Goal: Task Accomplishment & Management: Manage account settings

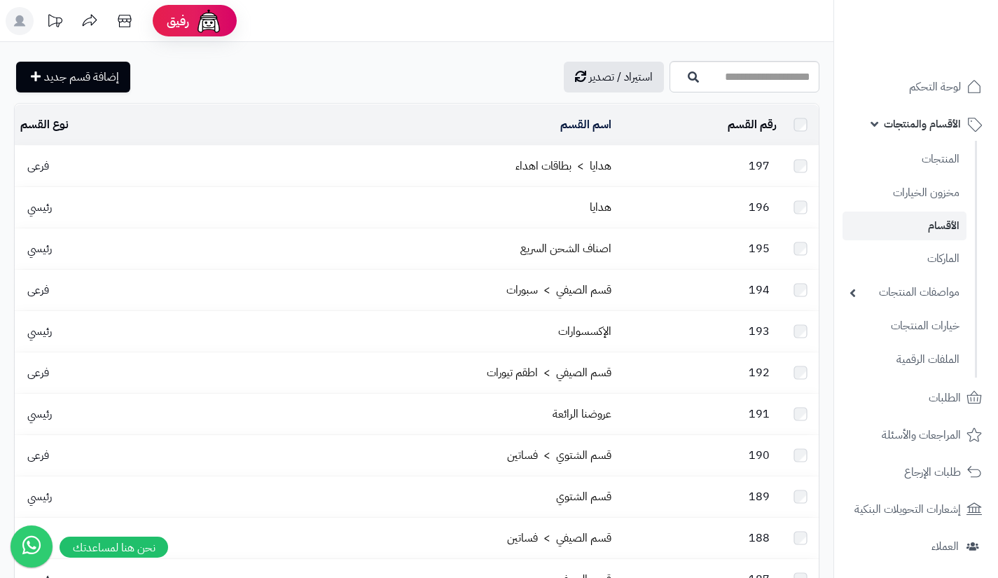
scroll to position [229, 0]
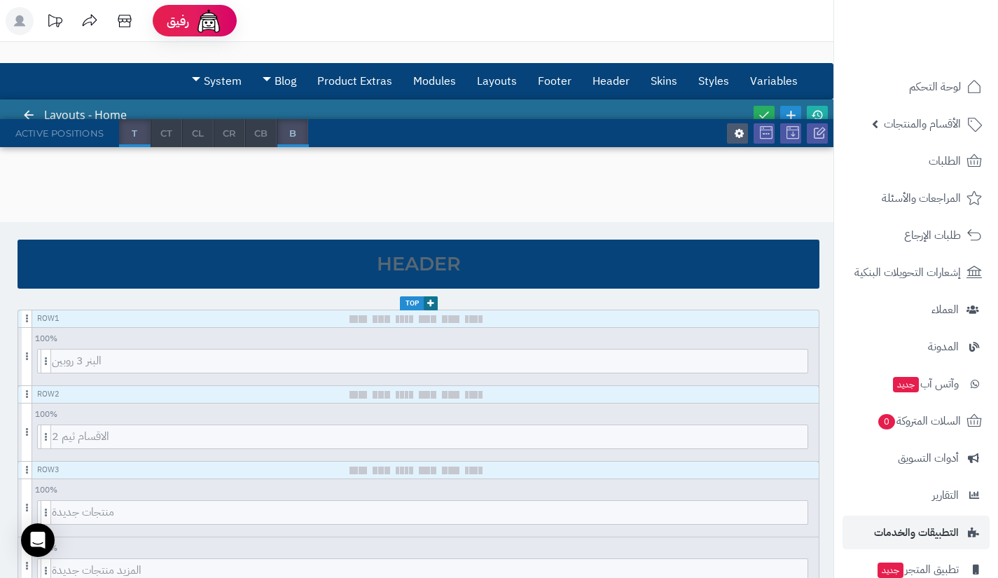
scroll to position [100, 0]
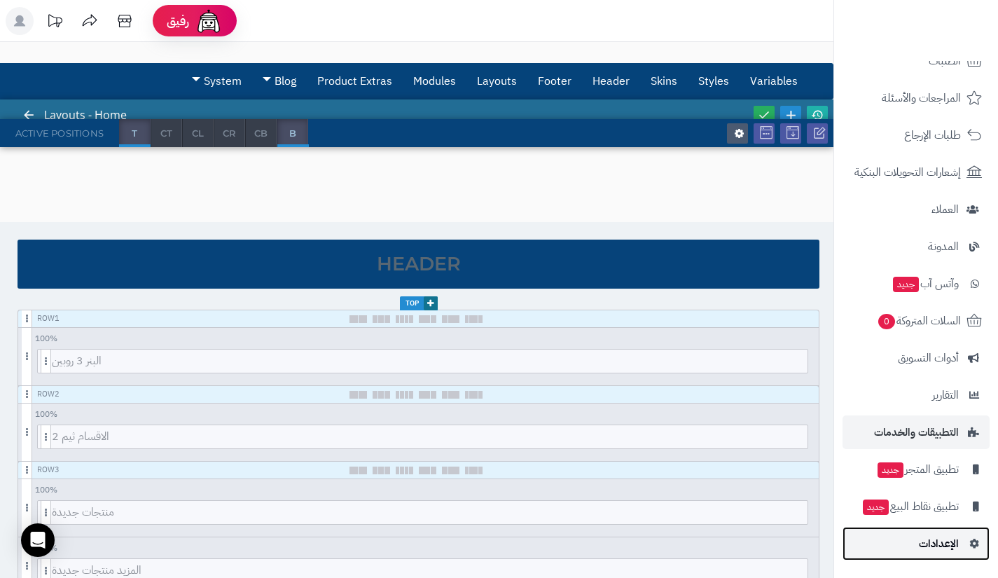
click at [892, 544] on link "الإعدادات" at bounding box center [916, 544] width 147 height 34
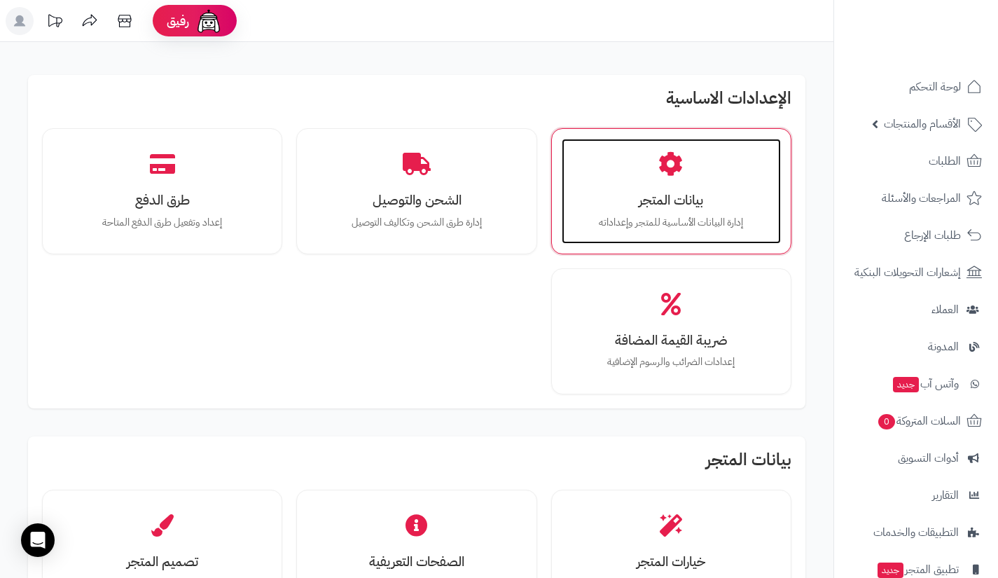
click at [772, 226] on div "بيانات المتجر إدارة البيانات الأساسية للمتجر وإعداداته" at bounding box center [671, 191] width 219 height 105
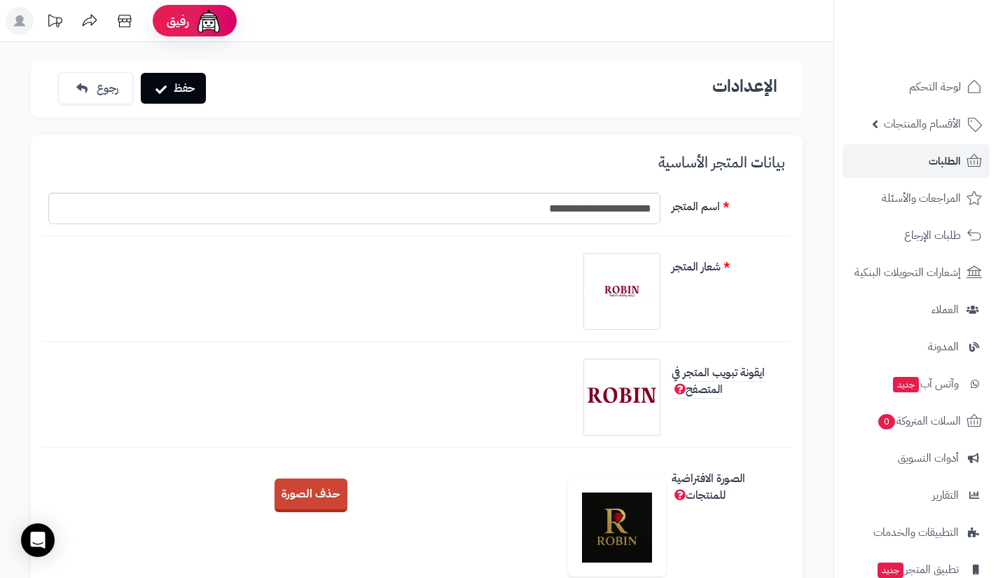
scroll to position [100, 0]
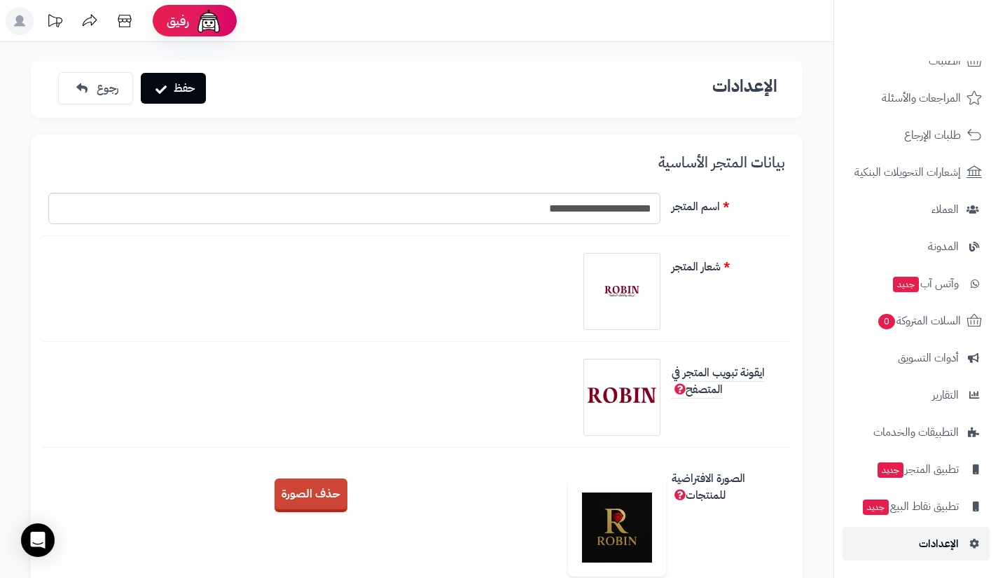
click at [898, 540] on link "الإعدادات" at bounding box center [916, 544] width 147 height 34
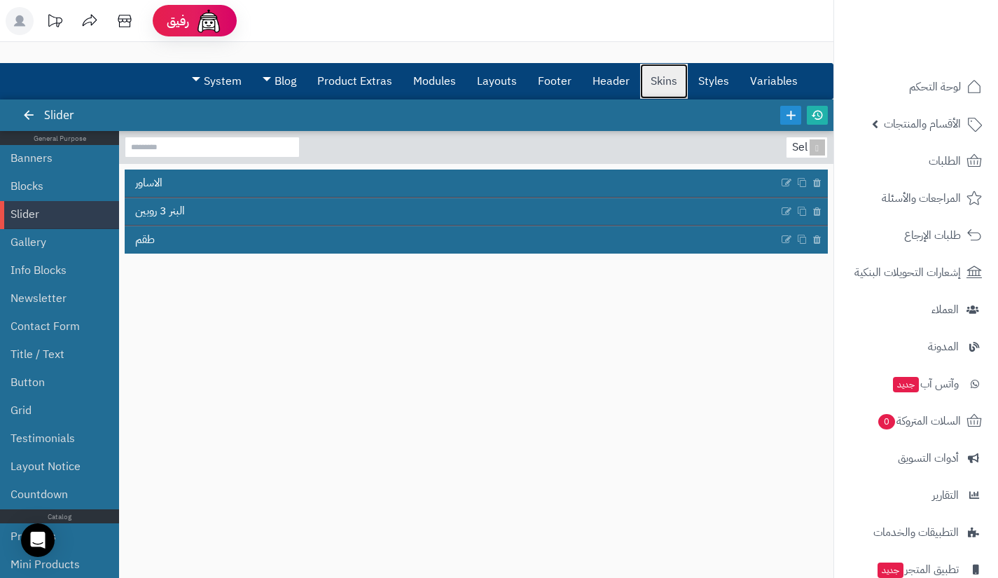
click at [672, 90] on link "Skins" at bounding box center [664, 81] width 48 height 35
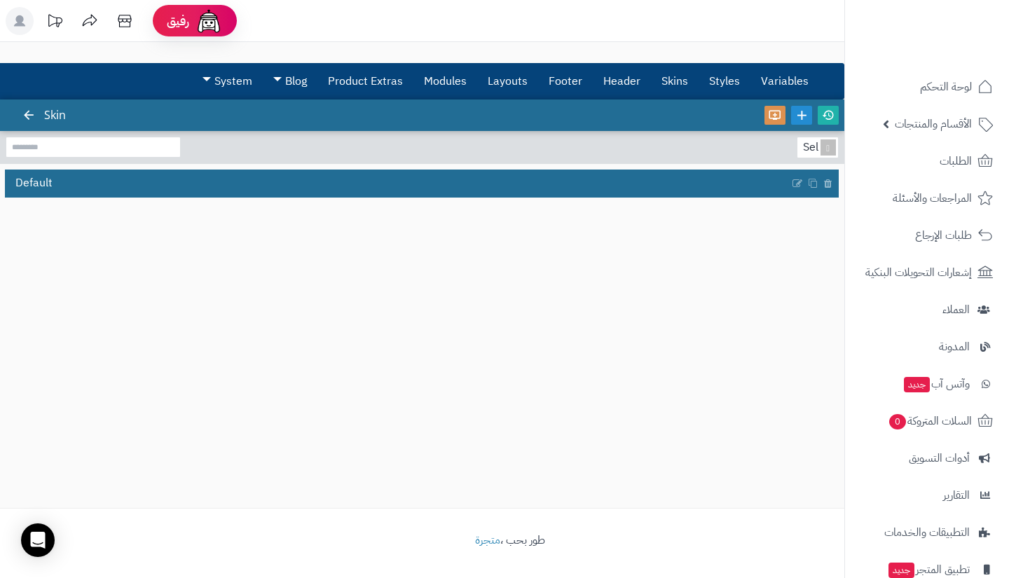
click at [649, 370] on div "3.0.48 Skin Select... Default" at bounding box center [422, 303] width 844 height 408
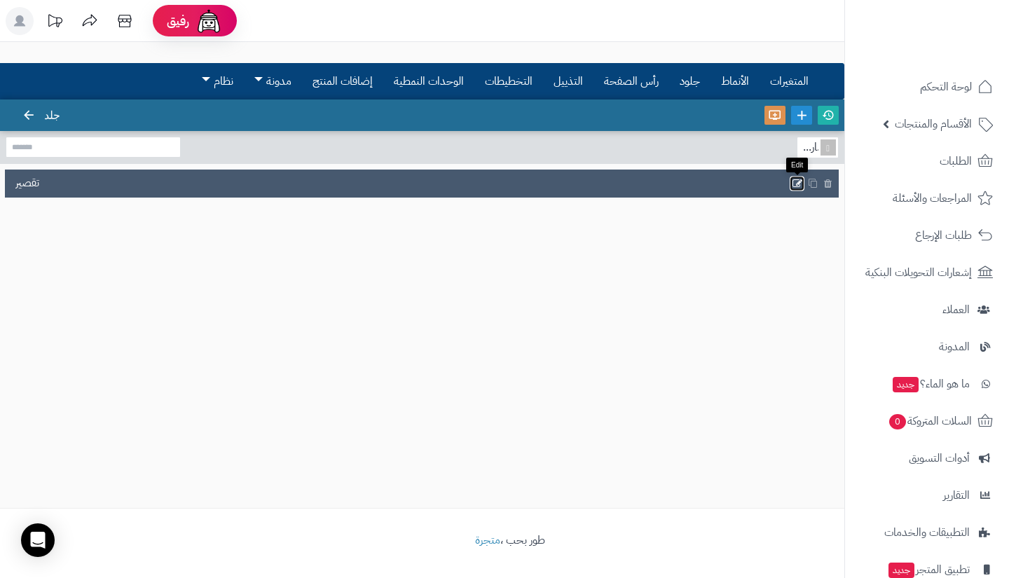
click at [792, 186] on icon at bounding box center [797, 183] width 11 height 12
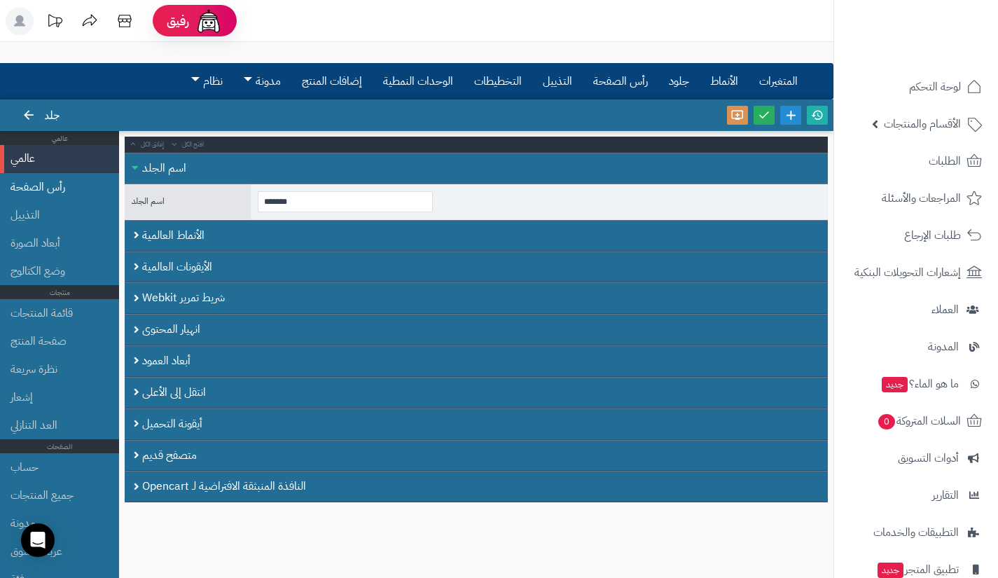
click at [49, 181] on font "رأس الصفحة" at bounding box center [38, 187] width 55 height 17
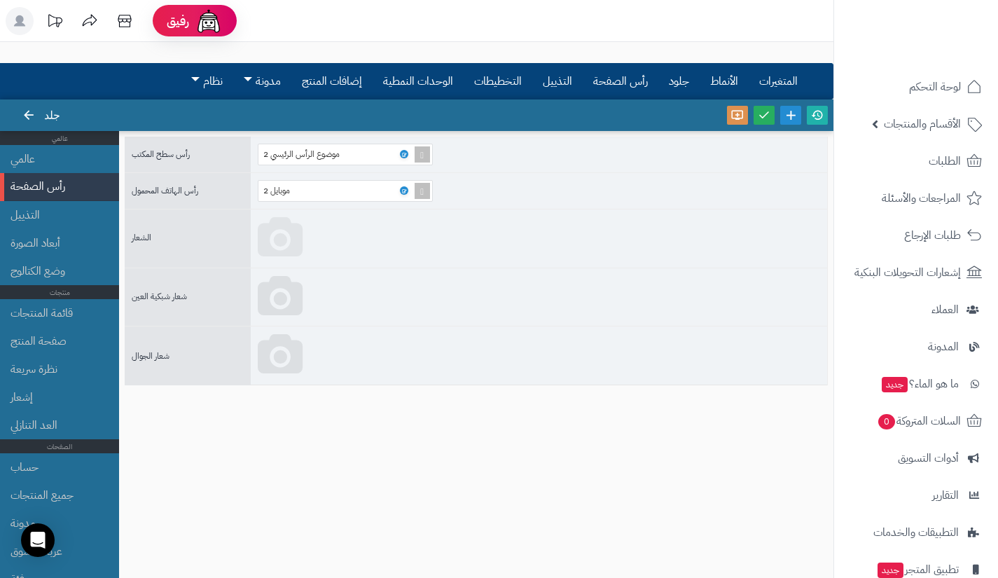
click at [285, 235] on icon at bounding box center [280, 238] width 45 height 42
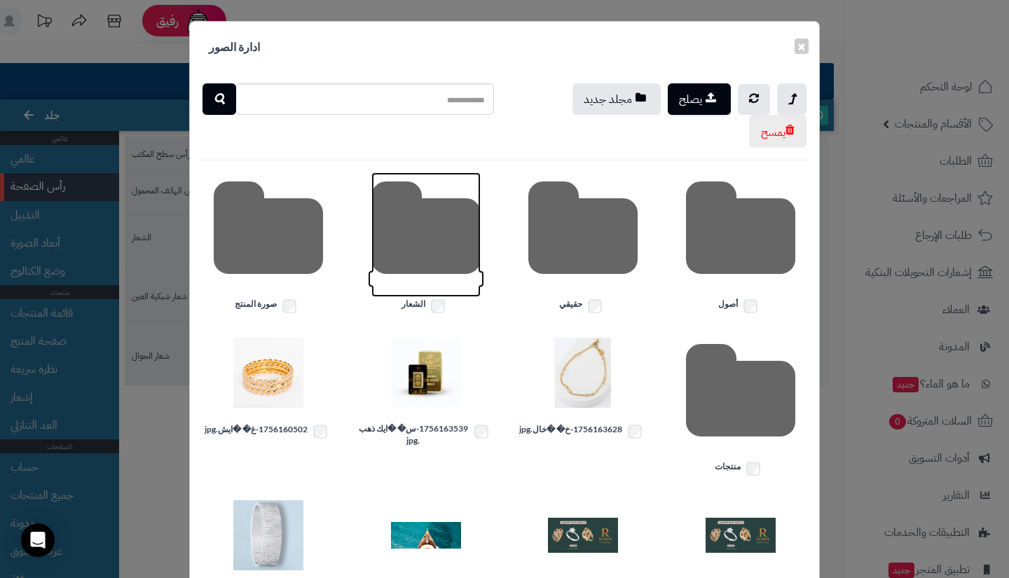
click at [411, 235] on icon at bounding box center [425, 234] width 109 height 125
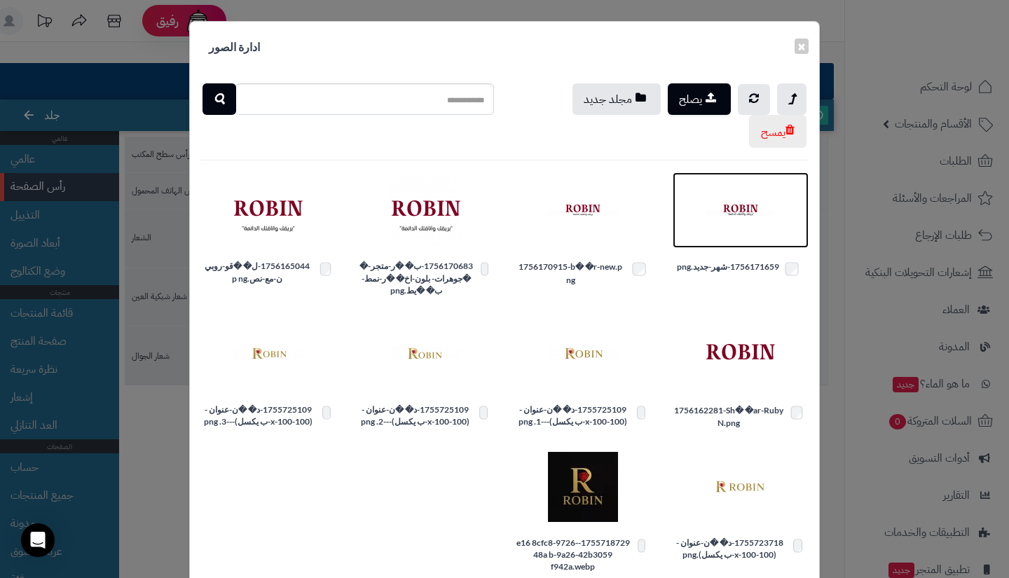
click at [739, 218] on img at bounding box center [740, 210] width 70 height 70
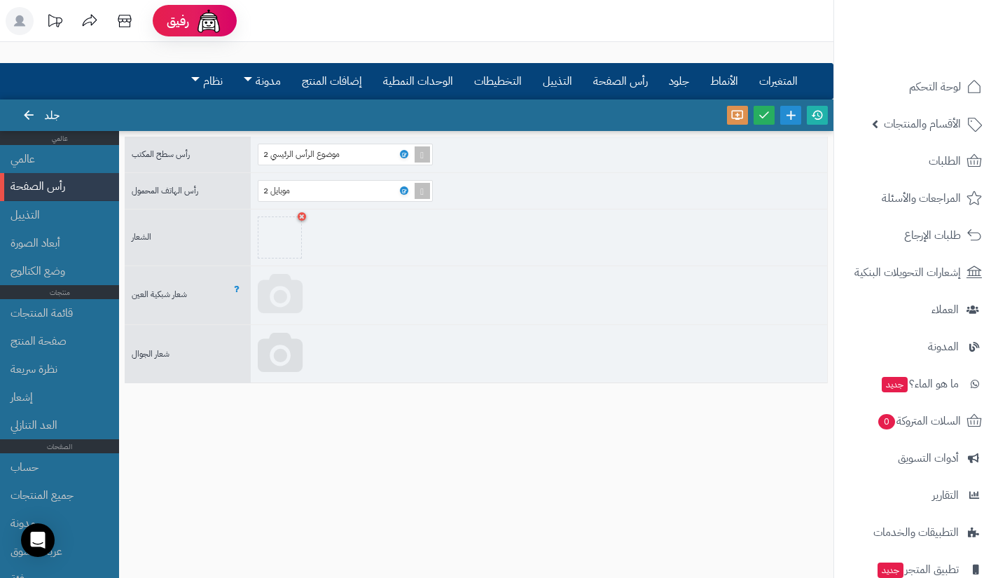
click at [294, 297] on icon at bounding box center [280, 295] width 45 height 42
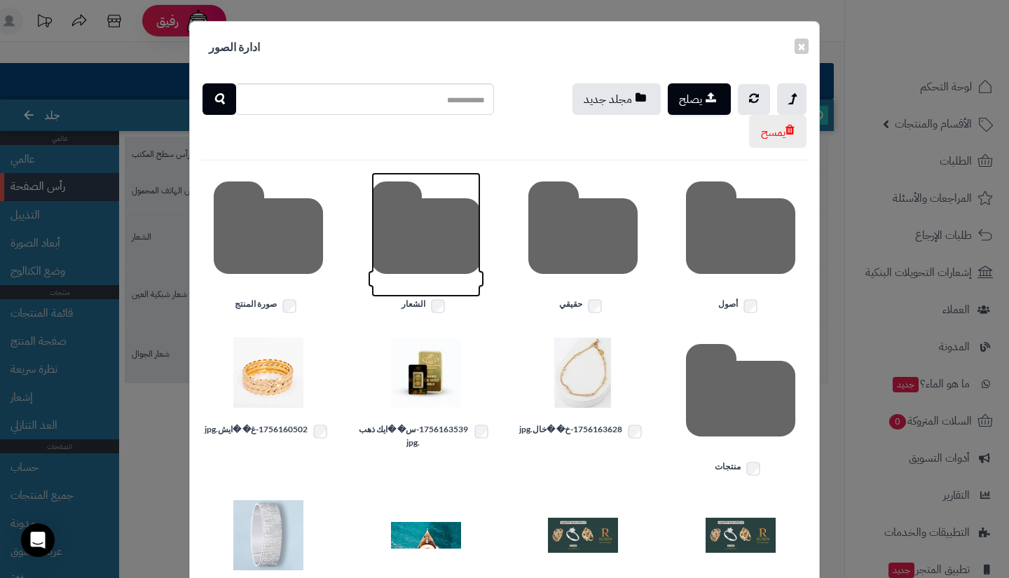
click at [457, 230] on icon at bounding box center [425, 234] width 109 height 125
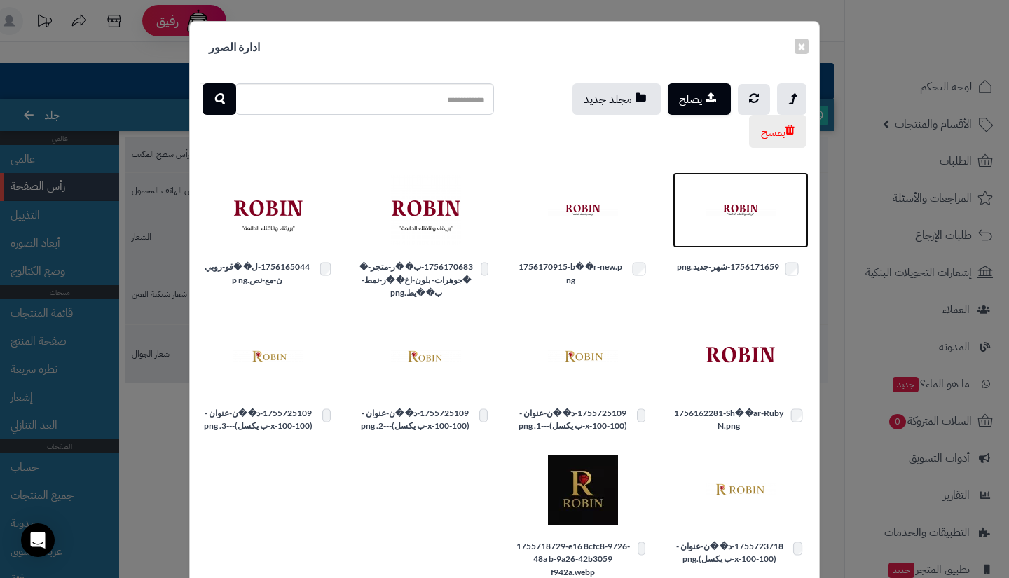
click at [749, 221] on img at bounding box center [740, 210] width 70 height 70
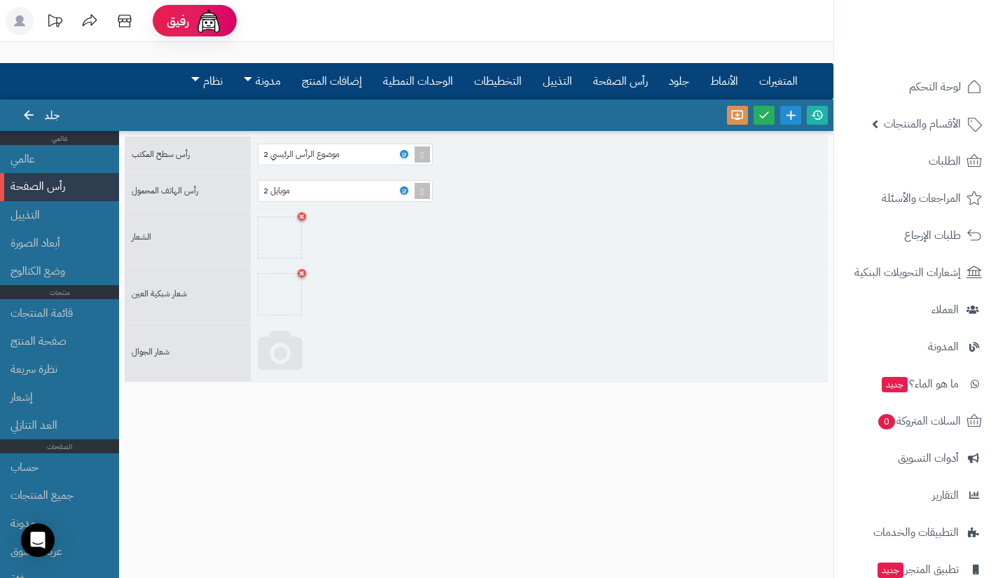
click at [298, 348] on icon at bounding box center [280, 352] width 45 height 42
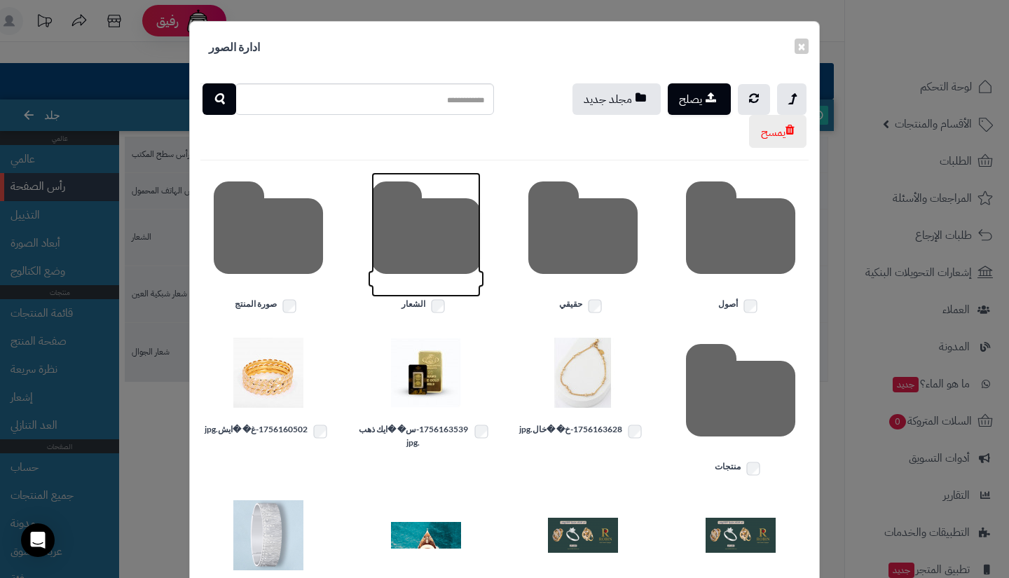
click at [474, 238] on icon at bounding box center [425, 234] width 109 height 125
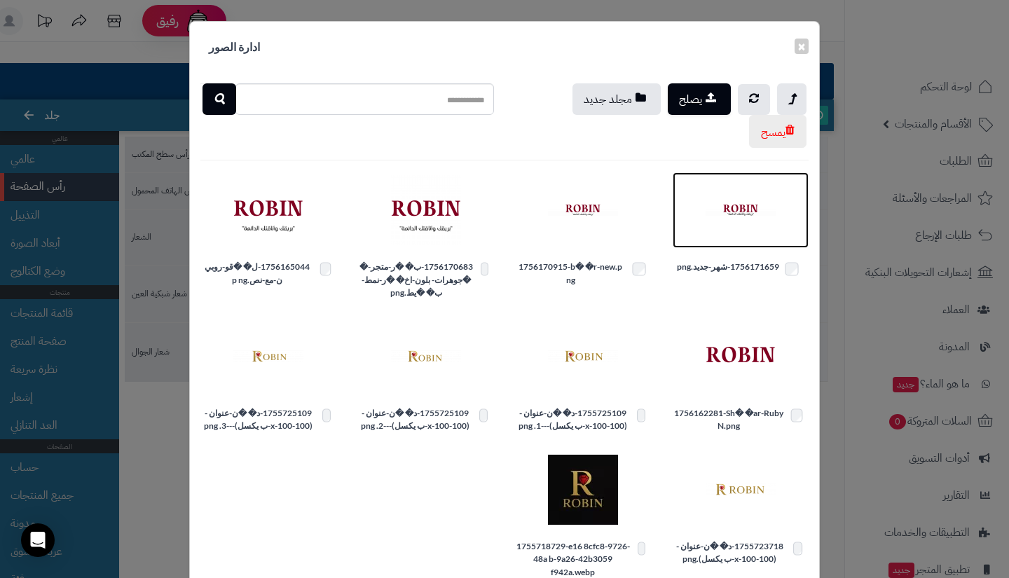
click at [768, 237] on img at bounding box center [740, 210] width 70 height 70
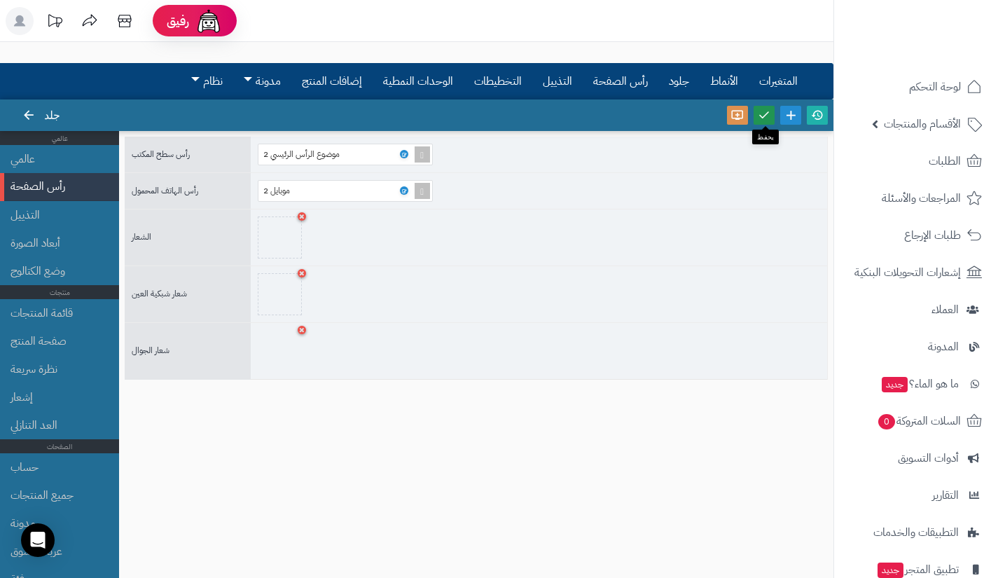
click at [763, 113] on icon at bounding box center [764, 115] width 13 height 13
click at [820, 122] on link at bounding box center [817, 115] width 21 height 19
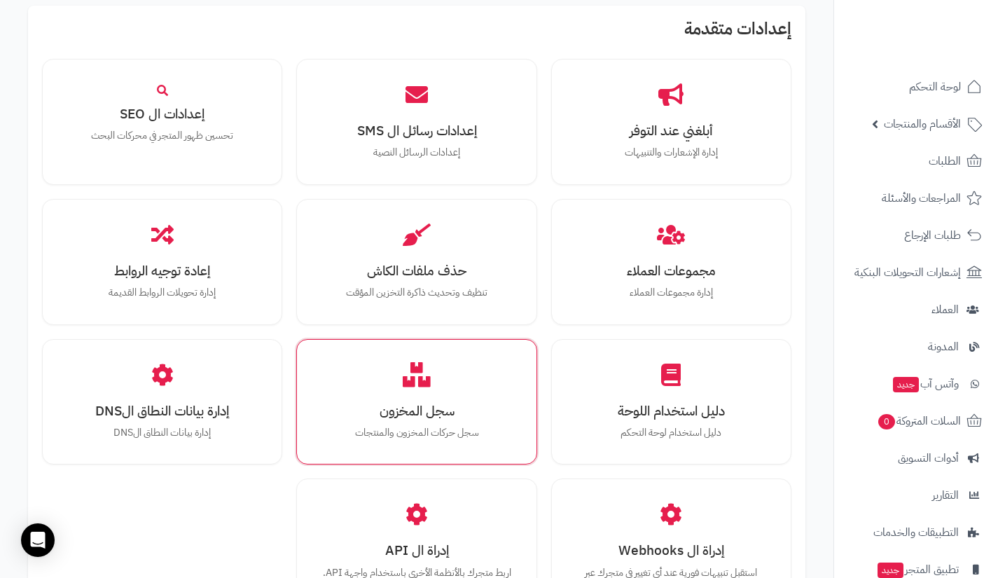
scroll to position [1475, 0]
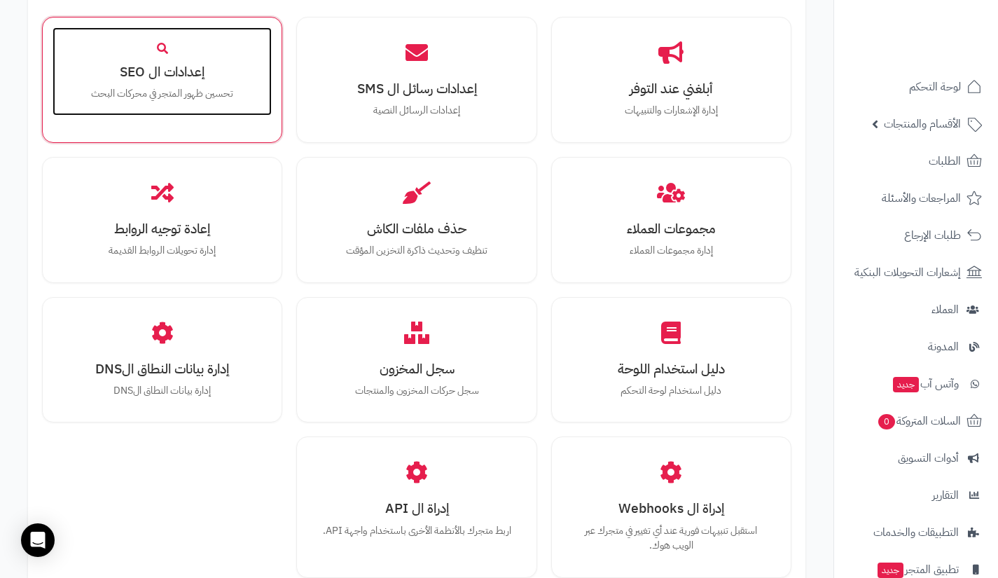
click at [168, 43] on div "إعدادات ال SEO تحسين ظهور المتجر في محركات البحث" at bounding box center [162, 71] width 219 height 88
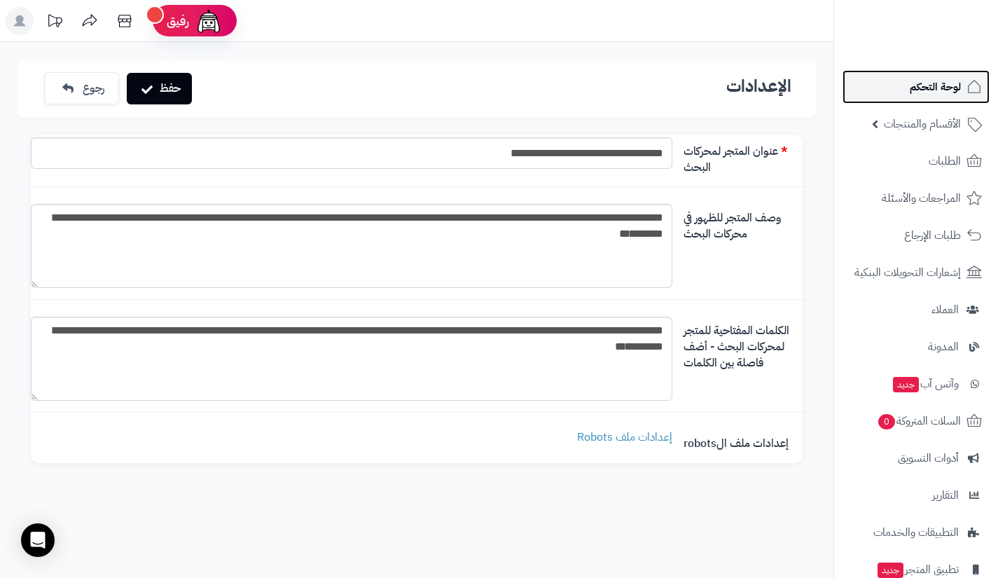
click at [927, 96] on span "لوحة التحكم" at bounding box center [935, 87] width 51 height 20
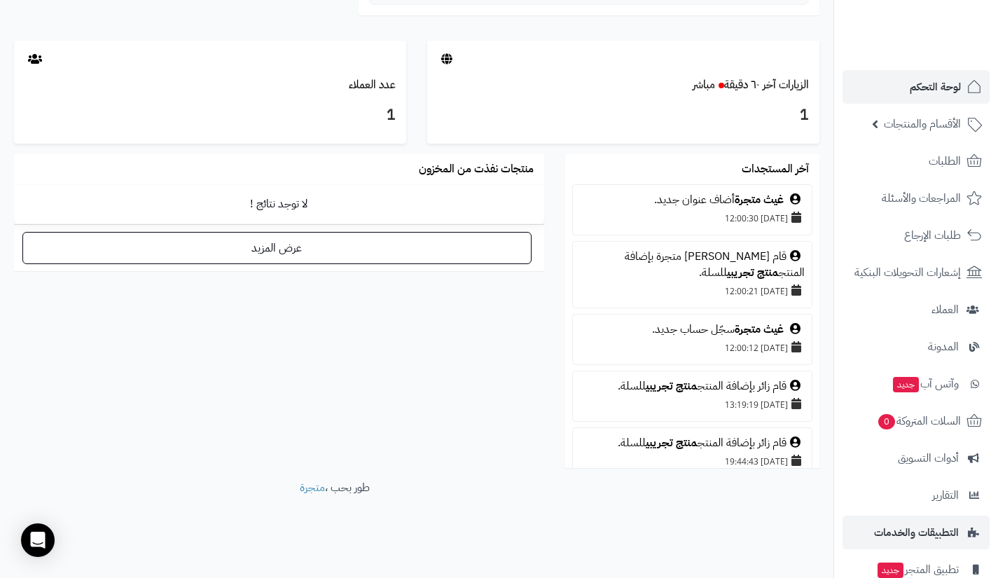
scroll to position [100, 0]
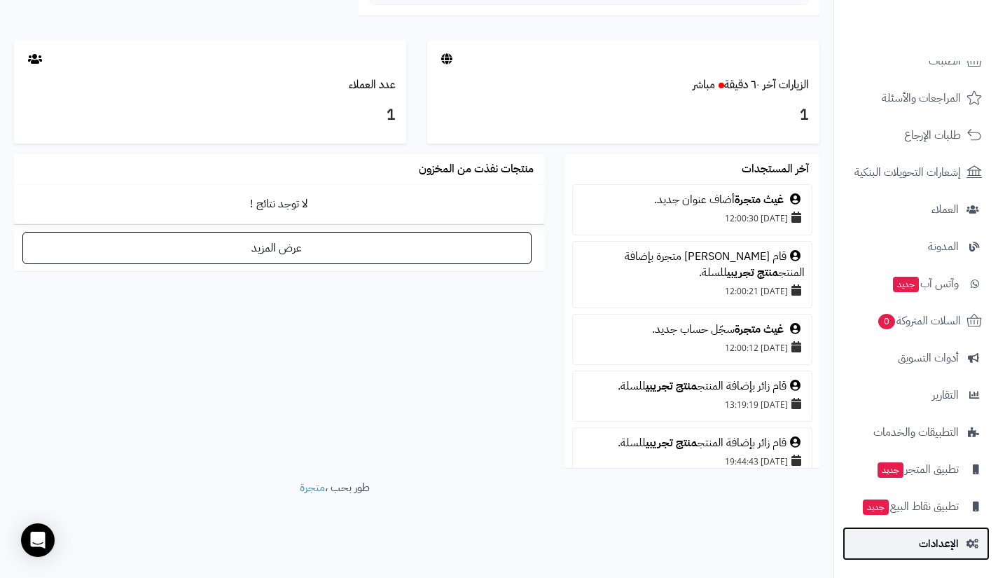
click at [918, 555] on link "الإعدادات" at bounding box center [916, 544] width 147 height 34
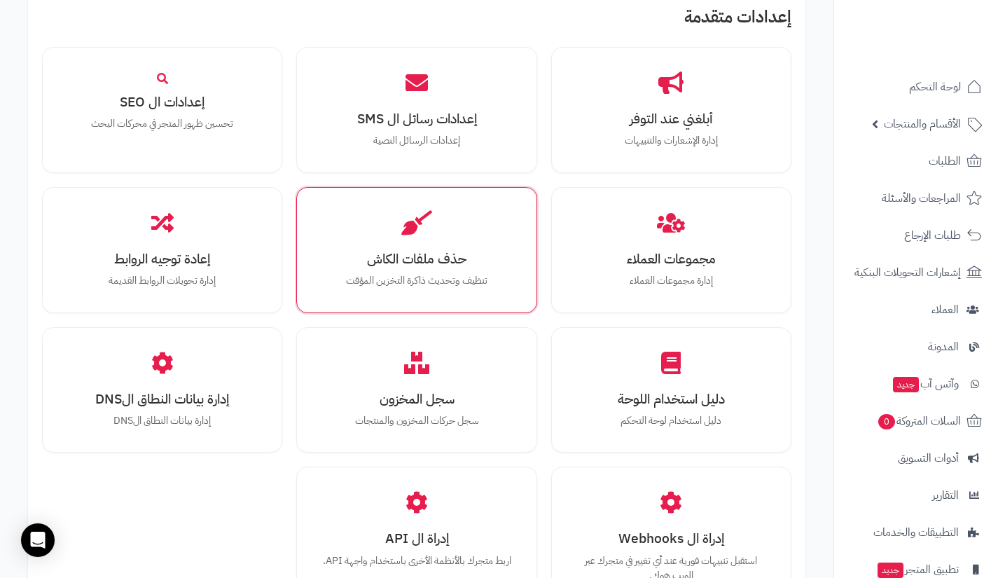
scroll to position [1444, 0]
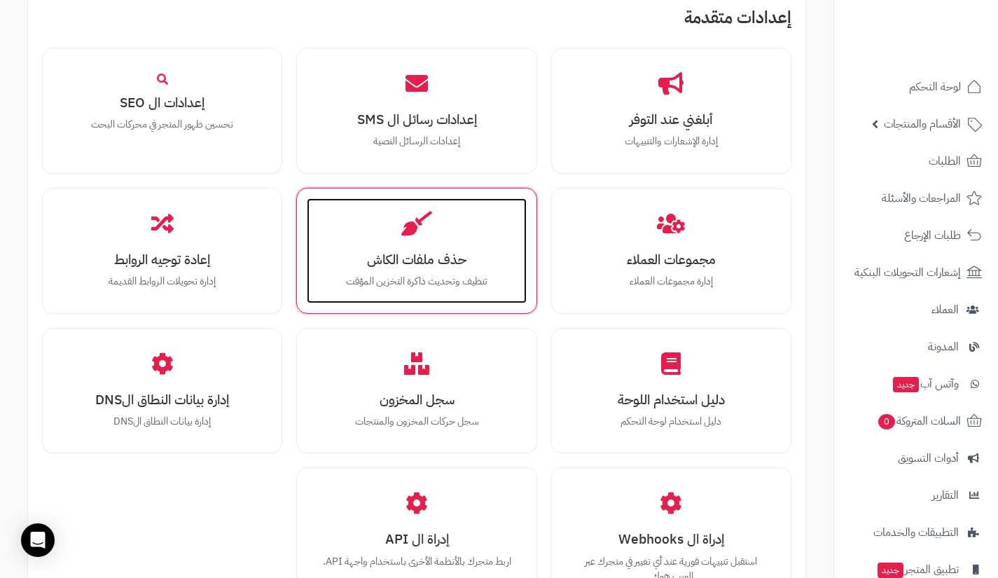
click at [435, 270] on div "حذف ملفات الكاش تنظيف وتحديث ذاكرة التخزين المؤقت" at bounding box center [416, 250] width 219 height 105
